Goal: Task Accomplishment & Management: Use online tool/utility

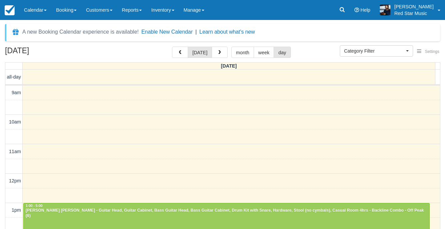
select select
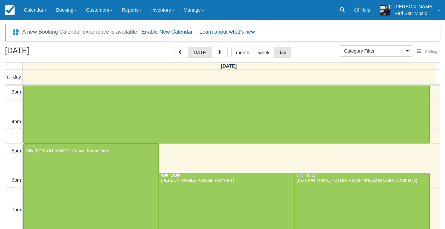
scroll to position [192, 0]
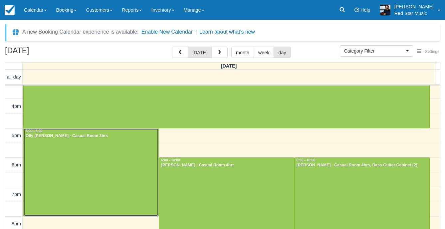
click at [98, 161] on div at bounding box center [91, 171] width 135 height 87
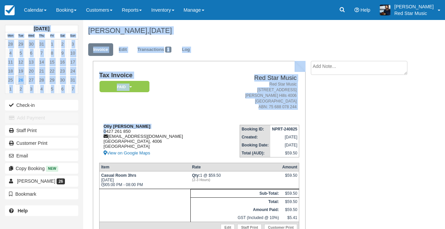
drag, startPoint x: 107, startPoint y: 131, endPoint x: 133, endPoint y: 129, distance: 26.0
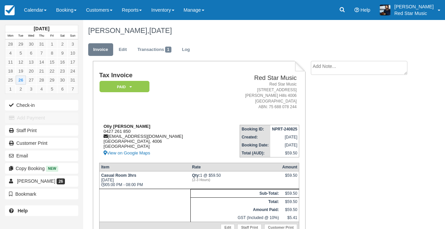
click at [134, 129] on div "Olly Haug 0427 261 850 thebluebottlesmusic@gmail.com Queensland, 4006 Australia…" at bounding box center [157, 140] width 117 height 33
drag, startPoint x: 131, startPoint y: 131, endPoint x: 101, endPoint y: 133, distance: 29.3
click at [101, 133] on div "Olly Haug 0427 261 850 thebluebottlesmusic@gmail.com Queensland, 4006 Australia…" at bounding box center [157, 140] width 117 height 33
copy div "0427 261 850"
click at [340, 73] on textarea at bounding box center [359, 79] width 96 height 37
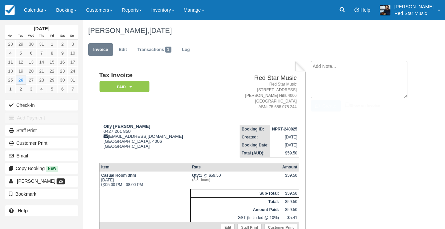
paste textarea "0427 261 850"
type textarea "0427 261 850"
click at [325, 102] on button "Create" at bounding box center [326, 105] width 30 height 11
click at [328, 69] on textarea "0427 261 850" at bounding box center [359, 79] width 96 height 37
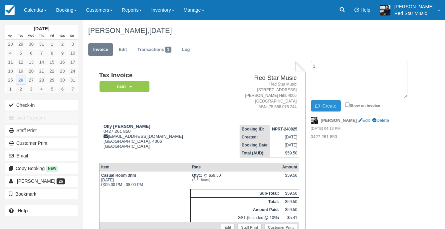
type textarea "1"
click at [328, 110] on button "Create" at bounding box center [326, 105] width 30 height 11
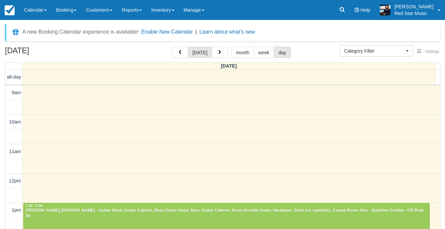
select select
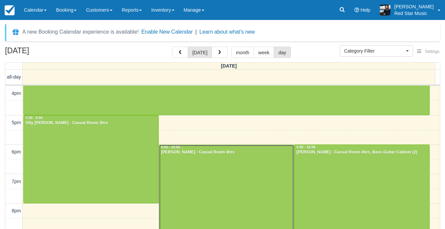
click at [200, 193] on div at bounding box center [226, 203] width 135 height 117
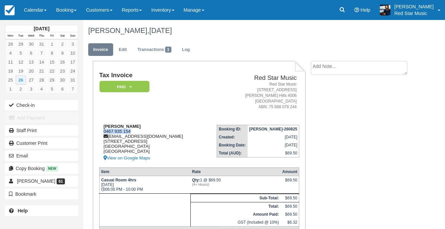
drag, startPoint x: 135, startPoint y: 131, endPoint x: 100, endPoint y: 131, distance: 34.9
click at [100, 131] on div "Cameron McCulloch 0467 935 154 cameronjmcculloch@gmail.com 1/65 Berwick Street …" at bounding box center [149, 143] width 101 height 38
copy div "0467 935 154"
drag, startPoint x: 337, startPoint y: 82, endPoint x: 336, endPoint y: 71, distance: 12.0
click at [337, 82] on div "Tax Invoice Paid   Pending Reserved Deposit Waiting Cancelled Red Star Music Re…" at bounding box center [250, 175] width 334 height 228
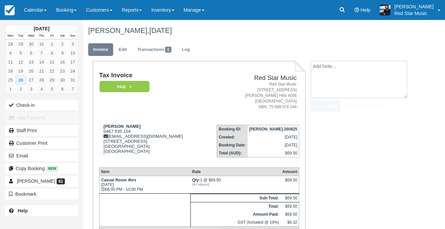
click at [335, 71] on textarea at bounding box center [359, 79] width 96 height 37
type textarea "3"
click at [325, 108] on button "Create" at bounding box center [326, 105] width 30 height 11
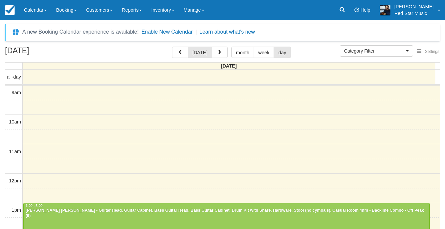
select select
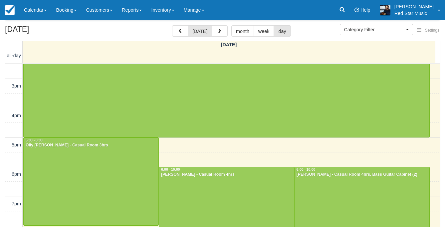
scroll to position [219, 0]
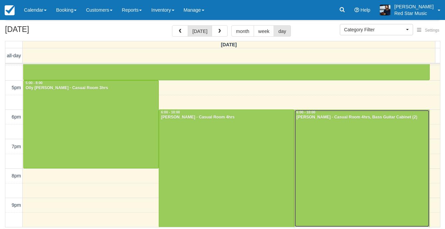
click at [342, 151] on div at bounding box center [361, 168] width 135 height 117
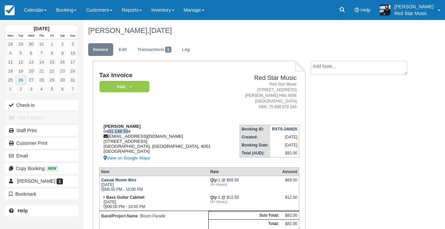
drag, startPoint x: 128, startPoint y: 129, endPoint x: 107, endPoint y: 131, distance: 20.4
click at [107, 131] on div "[PERSON_NAME] 0401 148 554 [EMAIL_ADDRESS][DOMAIN_NAME] [STREET_ADDRESS] View o…" at bounding box center [164, 143] width 130 height 38
click at [365, 72] on textarea at bounding box center [359, 68] width 96 height 14
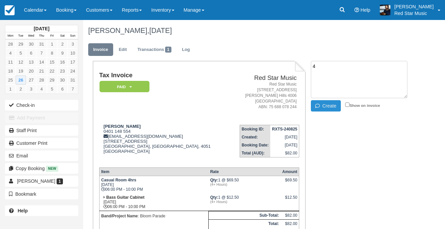
type textarea "4"
click at [320, 109] on button "Create" at bounding box center [326, 105] width 30 height 11
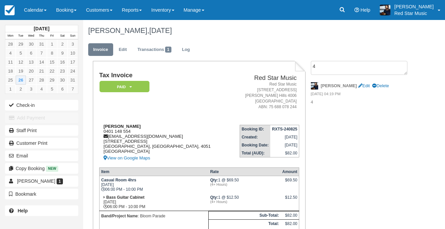
click at [131, 132] on div "Mitchell Manz 0401 148 554 bloomparadebne@gmail.com 376 Enoggera Rd Brisbane, Q…" at bounding box center [164, 143] width 130 height 38
drag, startPoint x: 133, startPoint y: 132, endPoint x: 104, endPoint y: 133, distance: 29.3
click at [104, 133] on div "Mitchell Manz 0401 148 554 bloomparadebne@gmail.com 376 Enoggera Rd Brisbane, Q…" at bounding box center [164, 143] width 130 height 38
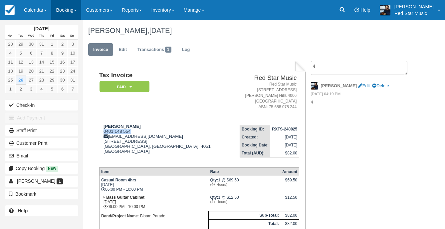
copy div "0401 148 554"
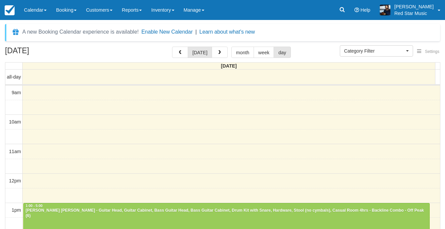
select select
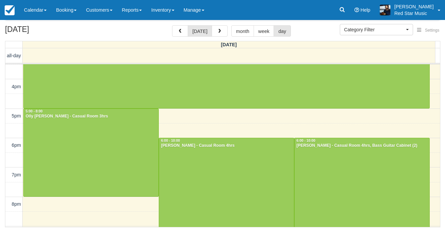
scroll to position [186, 0]
